Goal: Information Seeking & Learning: Learn about a topic

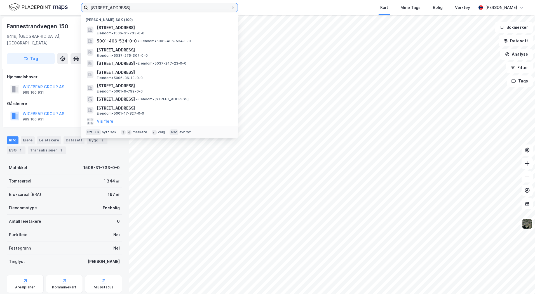
drag, startPoint x: 164, startPoint y: 9, endPoint x: 72, endPoint y: 7, distance: 91.7
click at [72, 8] on div "fannestrandvegen 150, ålesund Nylige søk (100) Fannestrandvegen 150, 6419, MOLD…" at bounding box center [267, 7] width 535 height 15
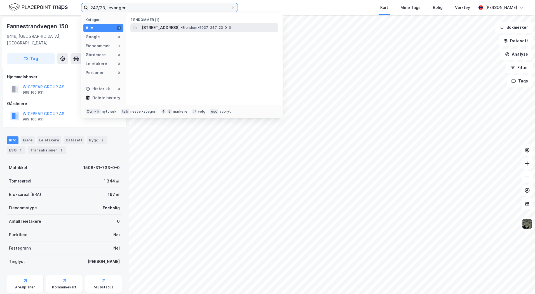
type input "247/23, levanger"
click at [172, 28] on span "[STREET_ADDRESS]" at bounding box center [160, 27] width 38 height 7
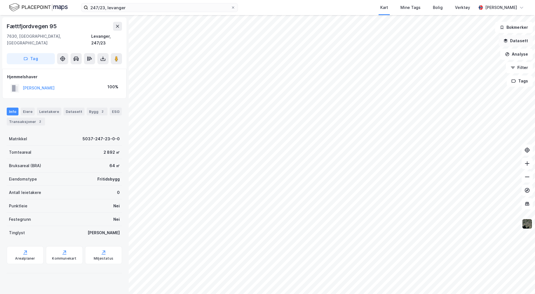
click at [507, 42] on icon "button" at bounding box center [505, 41] width 4 height 1
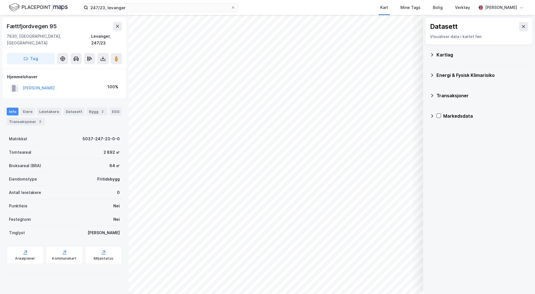
click at [440, 56] on div "Kartlag" at bounding box center [482, 54] width 92 height 7
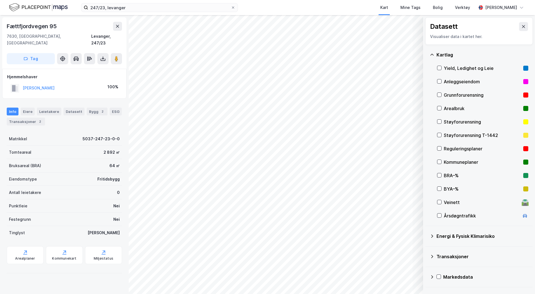
click at [447, 147] on div "Reguleringsplaner" at bounding box center [481, 148] width 77 height 7
click at [101, 56] on icon at bounding box center [103, 59] width 6 height 6
click at [84, 68] on div "Last ned grunnbok" at bounding box center [75, 70] width 32 height 4
click at [446, 160] on div "Kommuneplaner" at bounding box center [481, 162] width 77 height 7
click at [62, 249] on div "Kommunekart" at bounding box center [64, 255] width 37 height 18
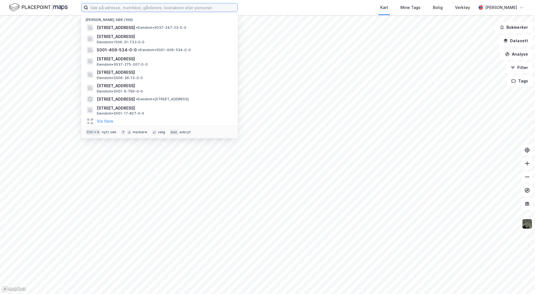
click at [105, 7] on input at bounding box center [162, 7] width 149 height 8
paste input "[STREET_ADDRESS]"
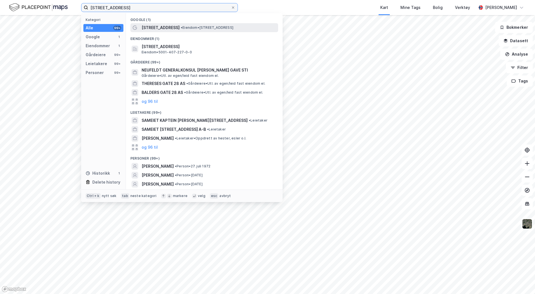
type input "[STREET_ADDRESS]"
click at [190, 28] on span "• Eiendom • [STREET_ADDRESS]" at bounding box center [207, 27] width 53 height 4
